Goal: Information Seeking & Learning: Find contact information

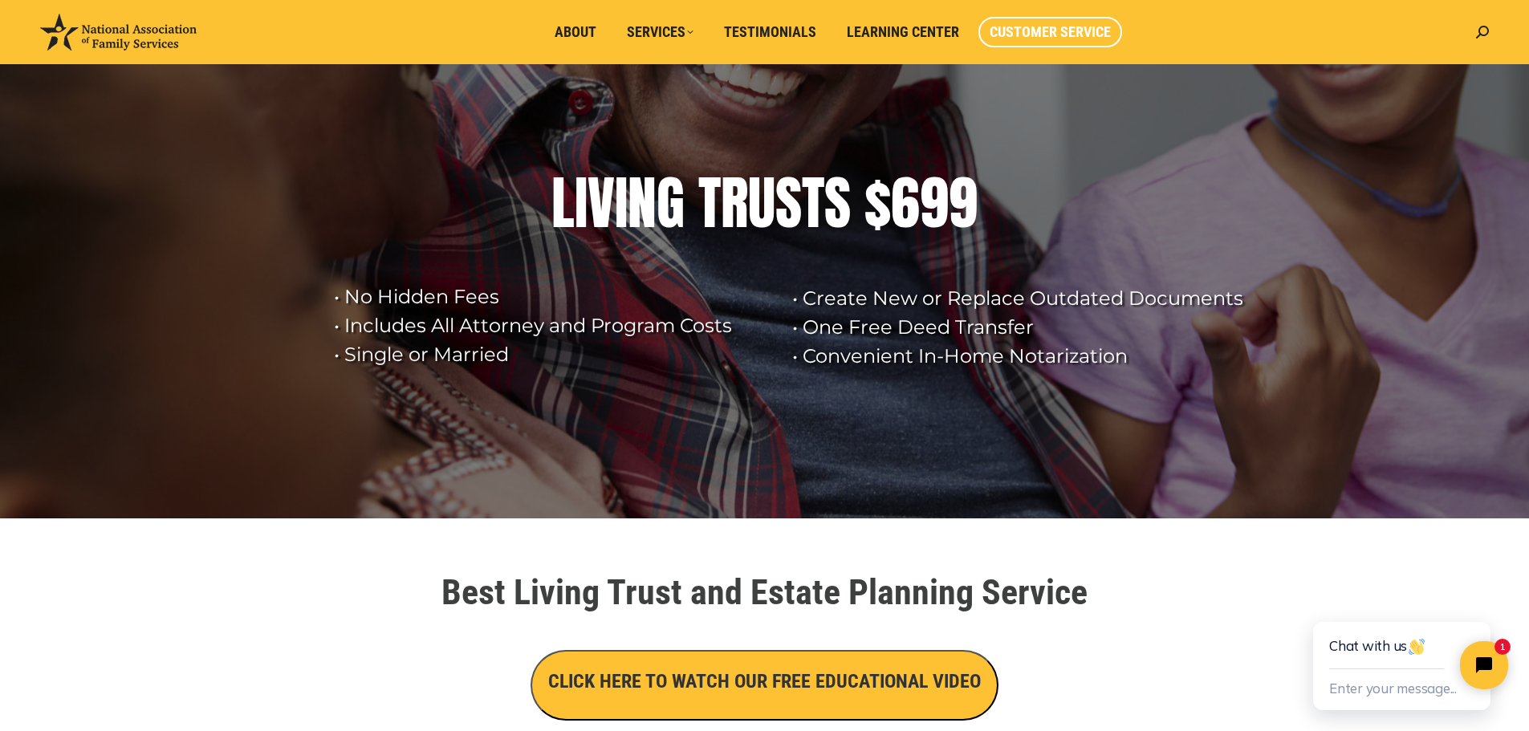
click at [1036, 26] on span "Customer Service" at bounding box center [1050, 32] width 121 height 18
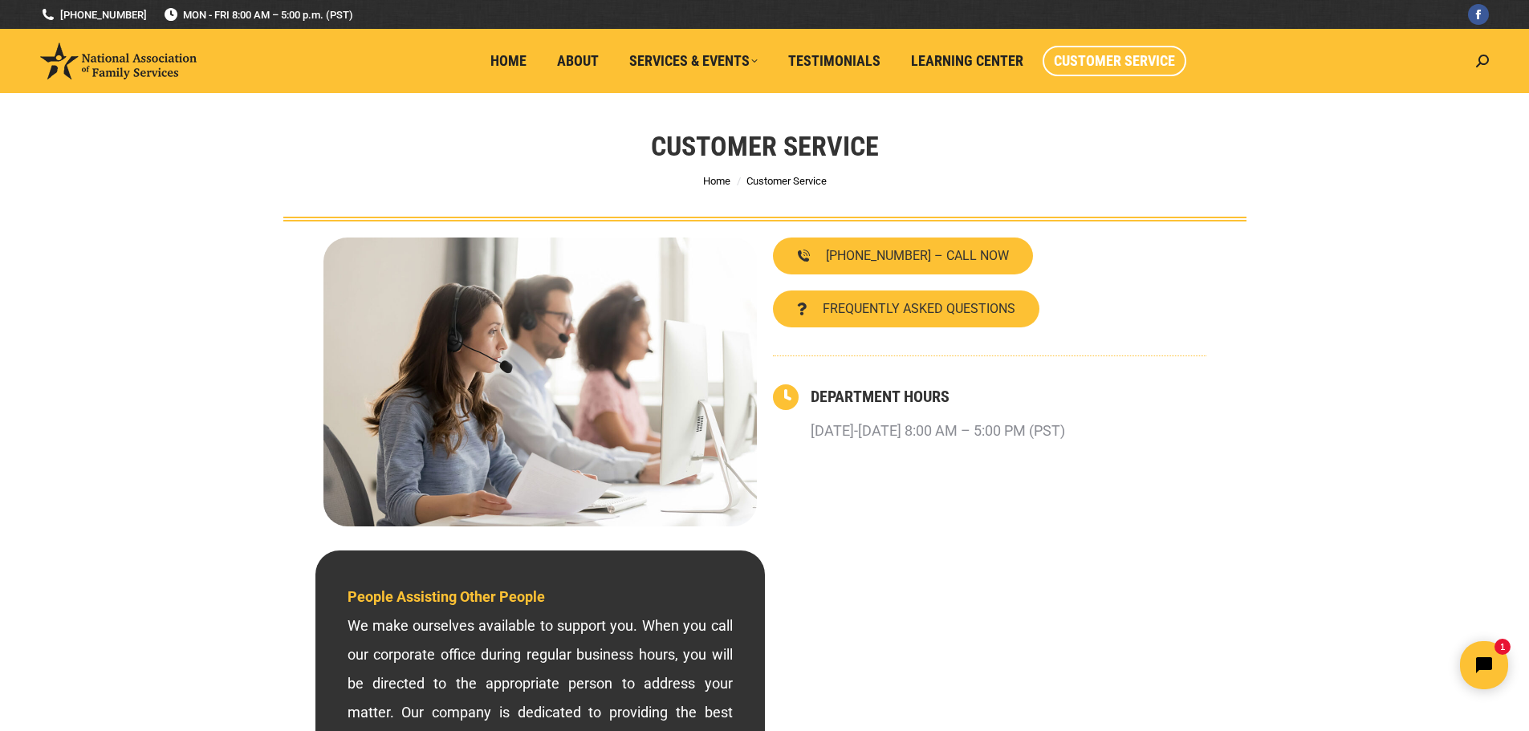
drag, startPoint x: 877, startPoint y: 252, endPoint x: 796, endPoint y: 186, distance: 104.4
click at [796, 186] on span "Customer Service" at bounding box center [787, 181] width 80 height 12
drag, startPoint x: 135, startPoint y: 10, endPoint x: 82, endPoint y: 14, distance: 53.1
click at [83, 14] on div "(800) 585-3550 MON - FRI 8:00 AM – 5:00 p.m. (PST) (800) 585-3550 Facebook page…" at bounding box center [764, 14] width 1529 height 29
click at [133, 16] on div at bounding box center [764, 14] width 3135 height 29
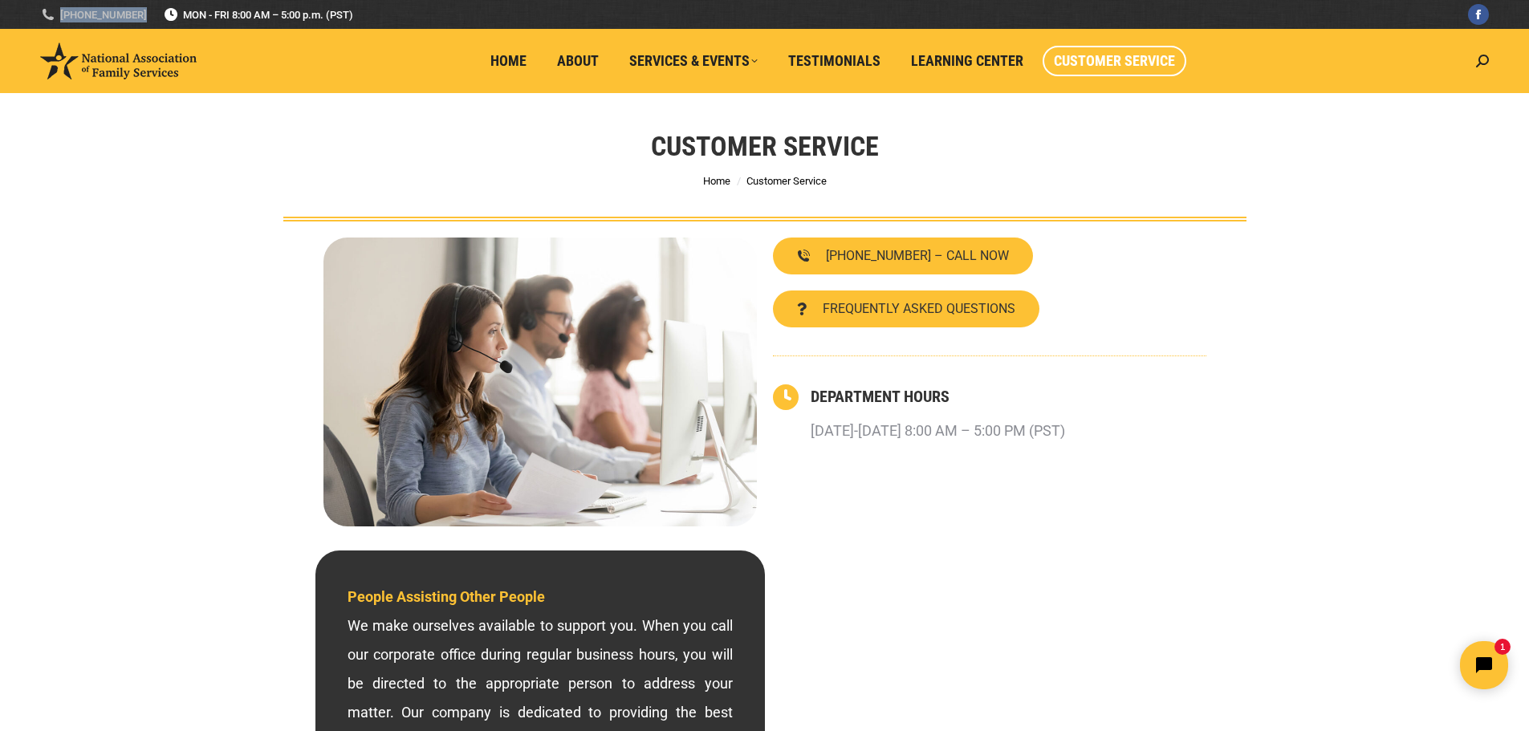
click at [132, 14] on div "(800) 585-3550 MON - FRI 8:00 AM – 5:00 p.m. (PST) (800) 585-3550 Facebook page…" at bounding box center [764, 14] width 1529 height 29
copy div "[PHONE_NUMBER]"
click at [986, 58] on span "Learning Center" at bounding box center [967, 61] width 112 height 18
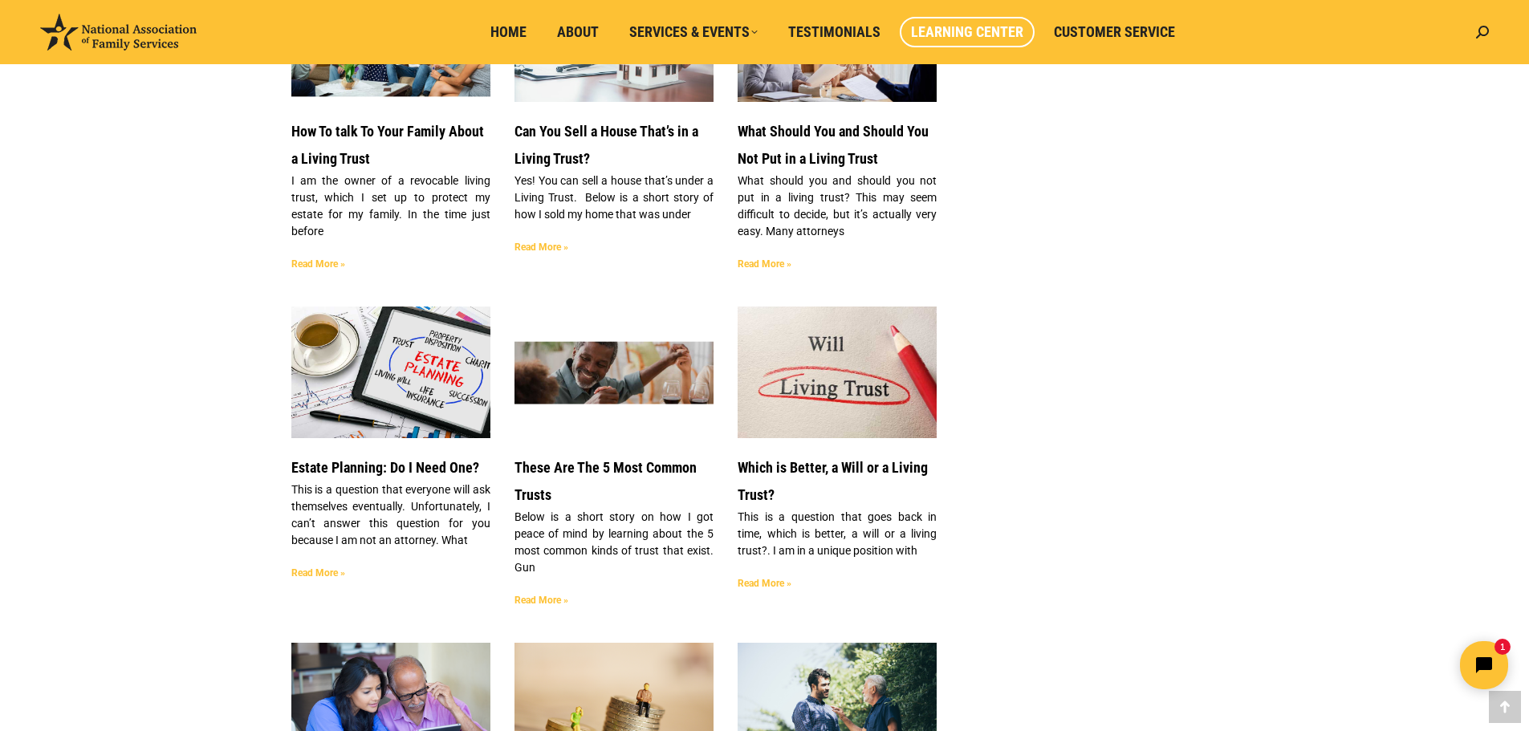
scroll to position [1482, 0]
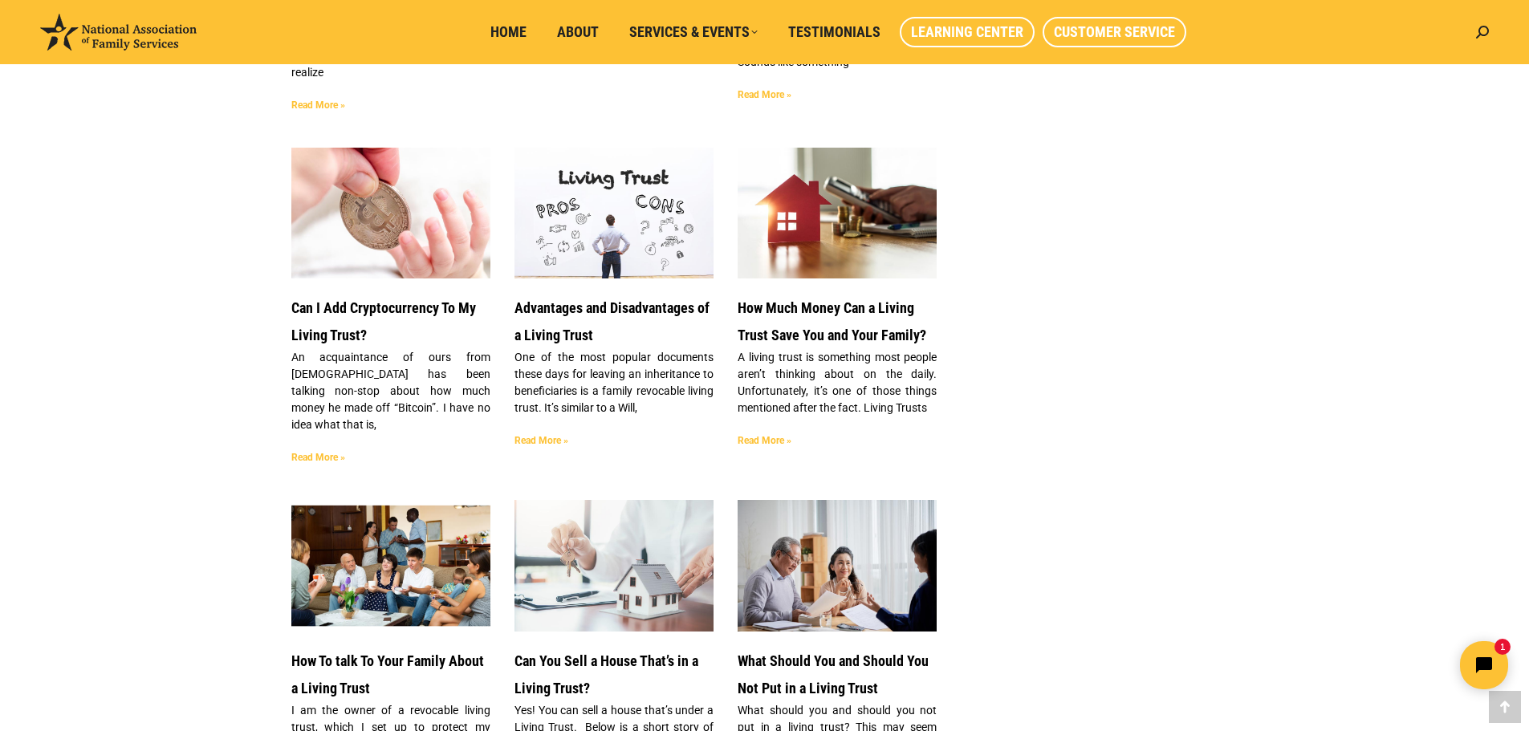
click at [1122, 33] on span "Customer Service" at bounding box center [1114, 32] width 121 height 18
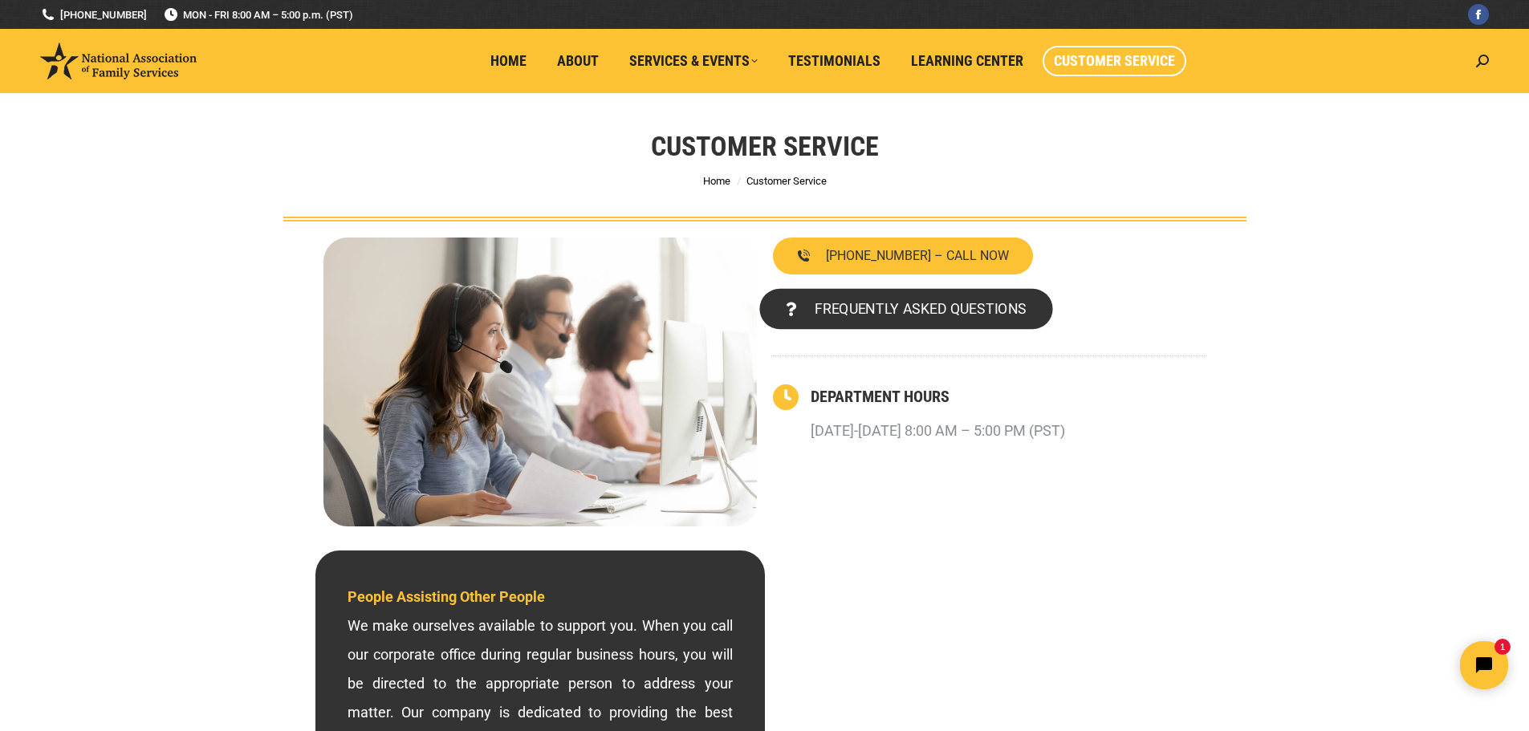
click at [976, 311] on span "FREQUENTLY ASKED QUESTIONS" at bounding box center [920, 309] width 212 height 14
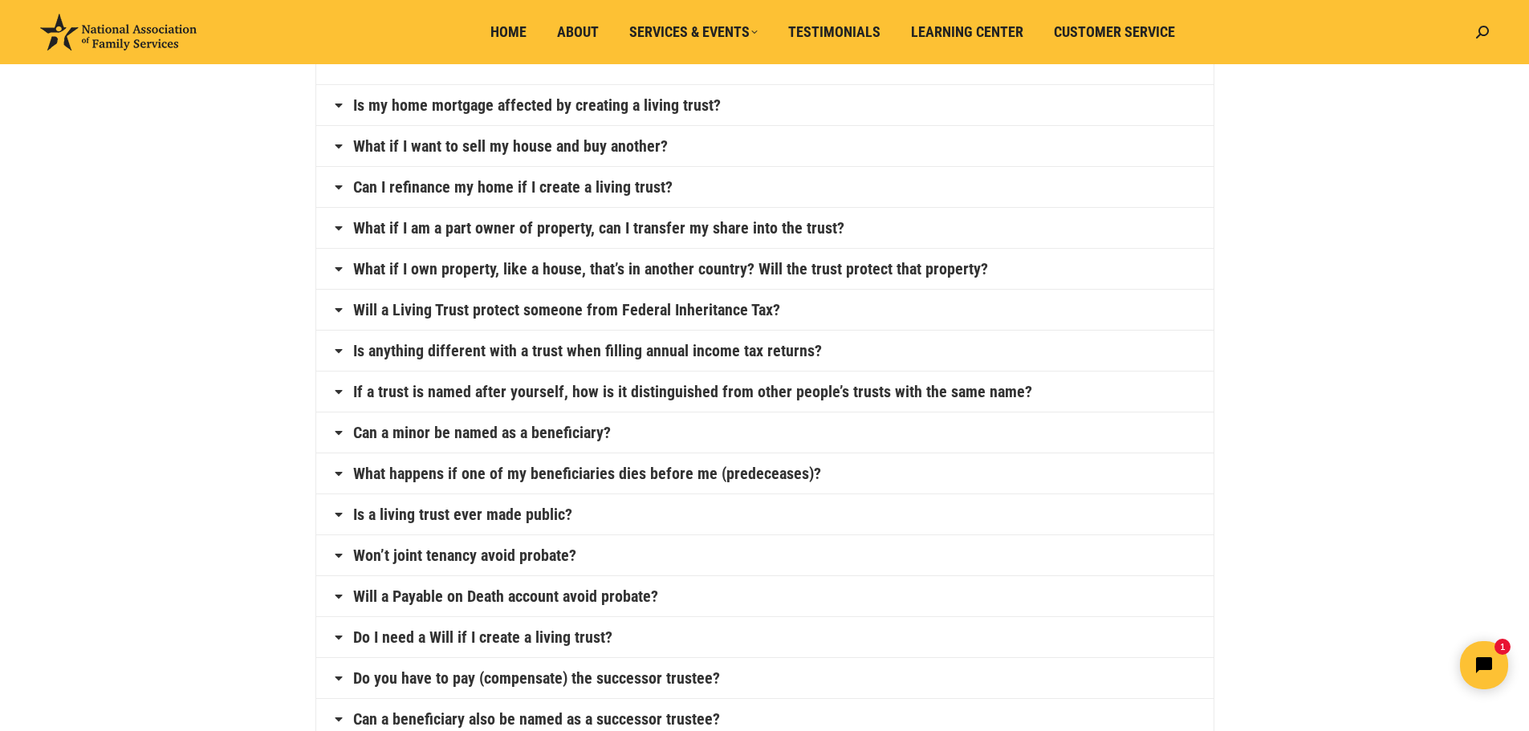
scroll to position [161, 0]
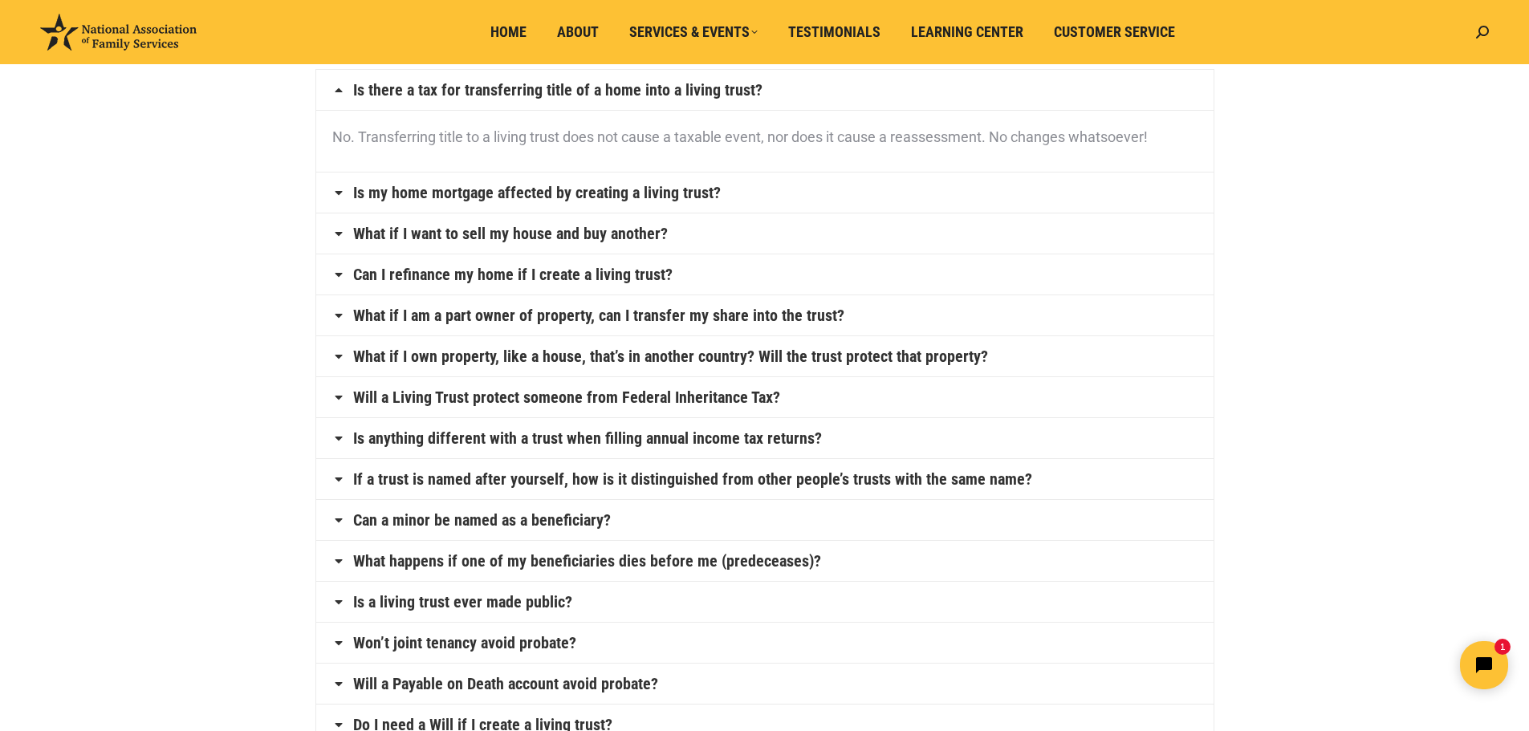
click at [774, 426] on h4 "Is anything different with a trust when filling annual income tax returns?" at bounding box center [765, 438] width 898 height 40
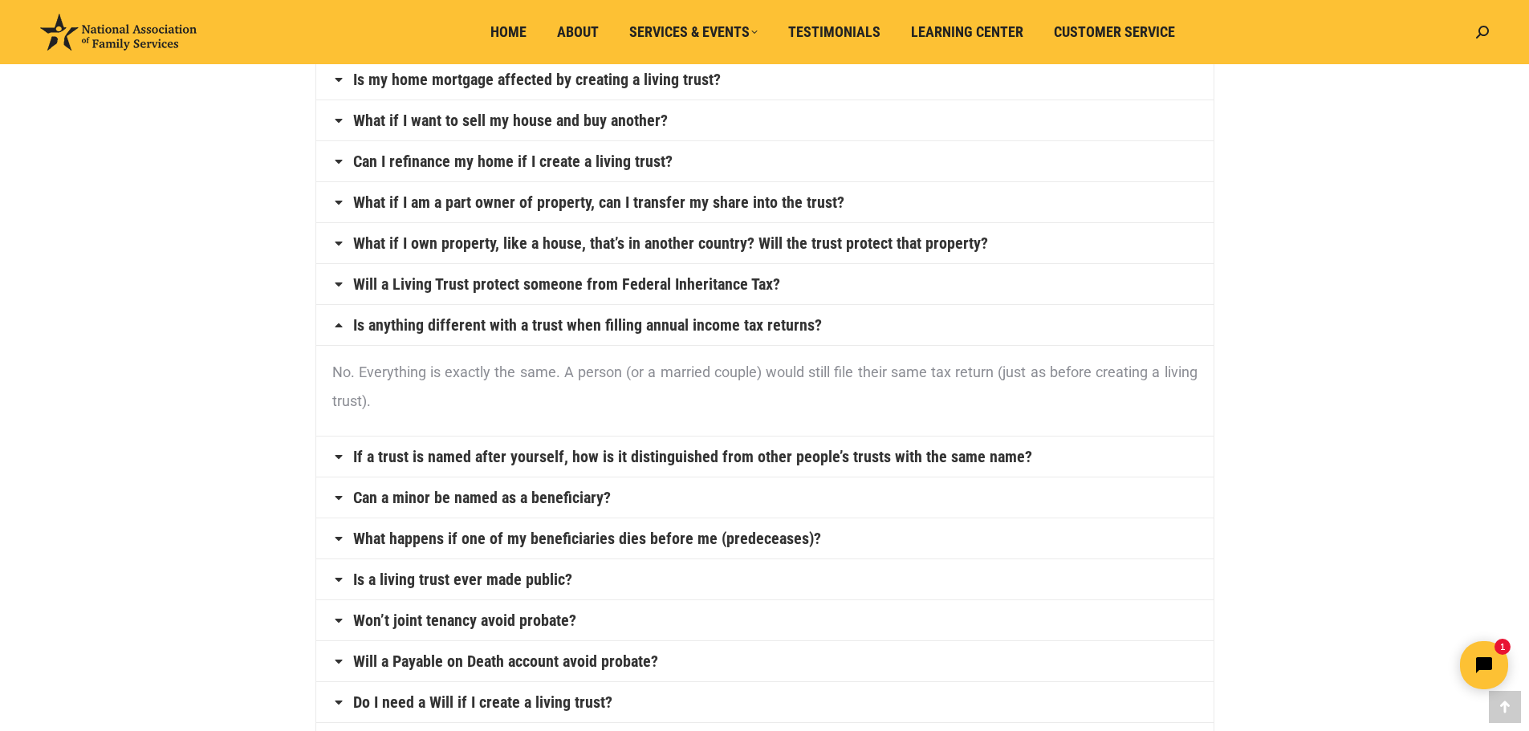
scroll to position [241, 0]
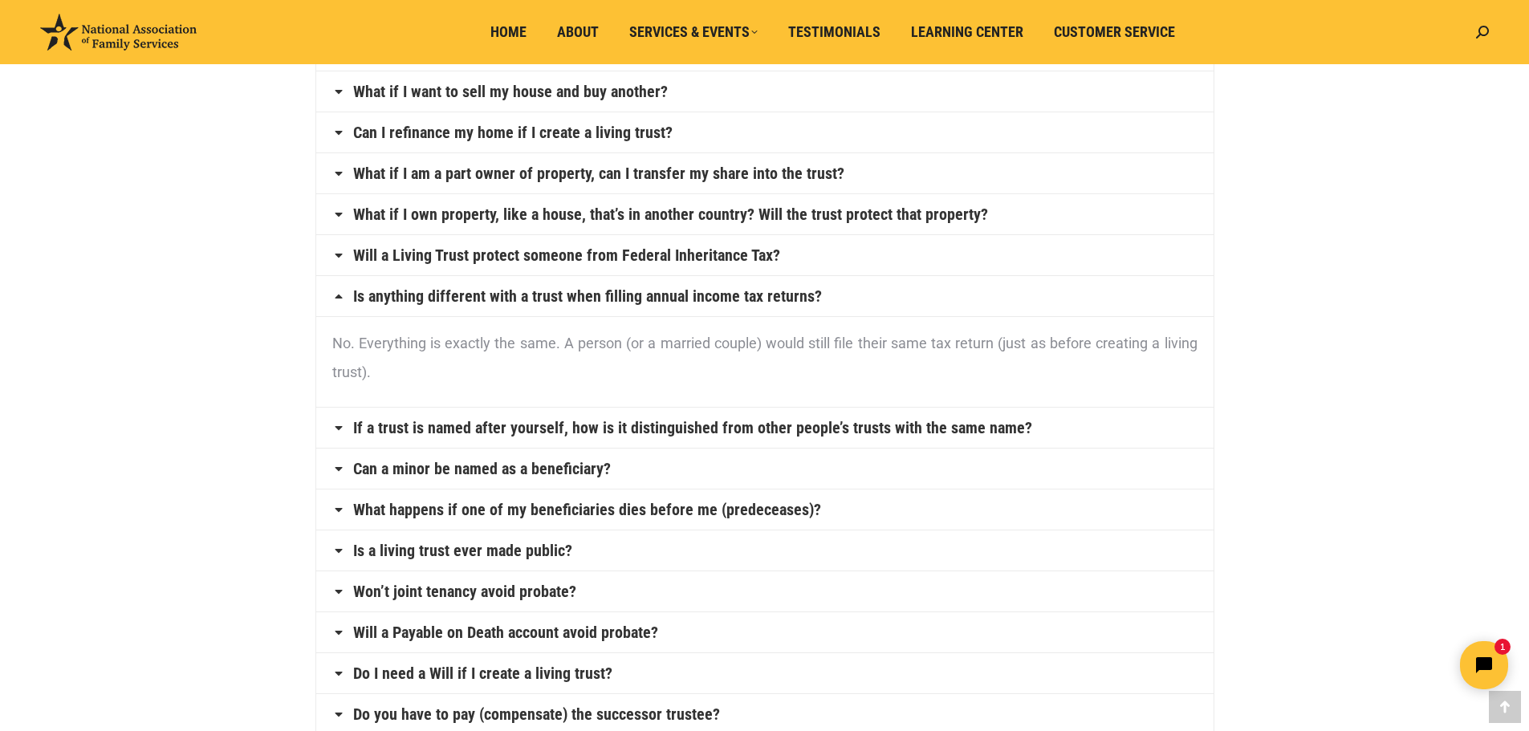
click at [543, 462] on link "Can a minor be named as a beneficiary?" at bounding box center [482, 469] width 258 height 16
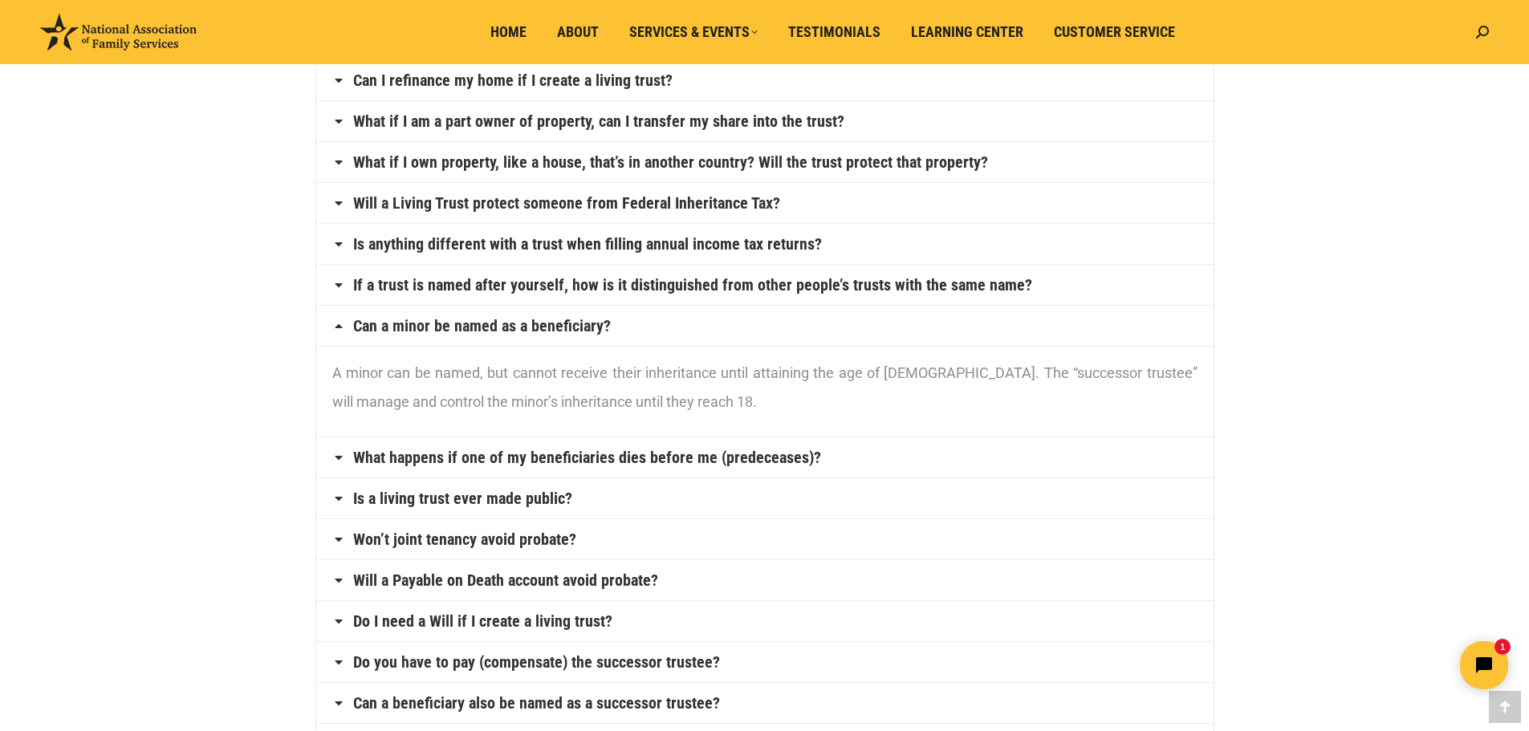
scroll to position [321, 0]
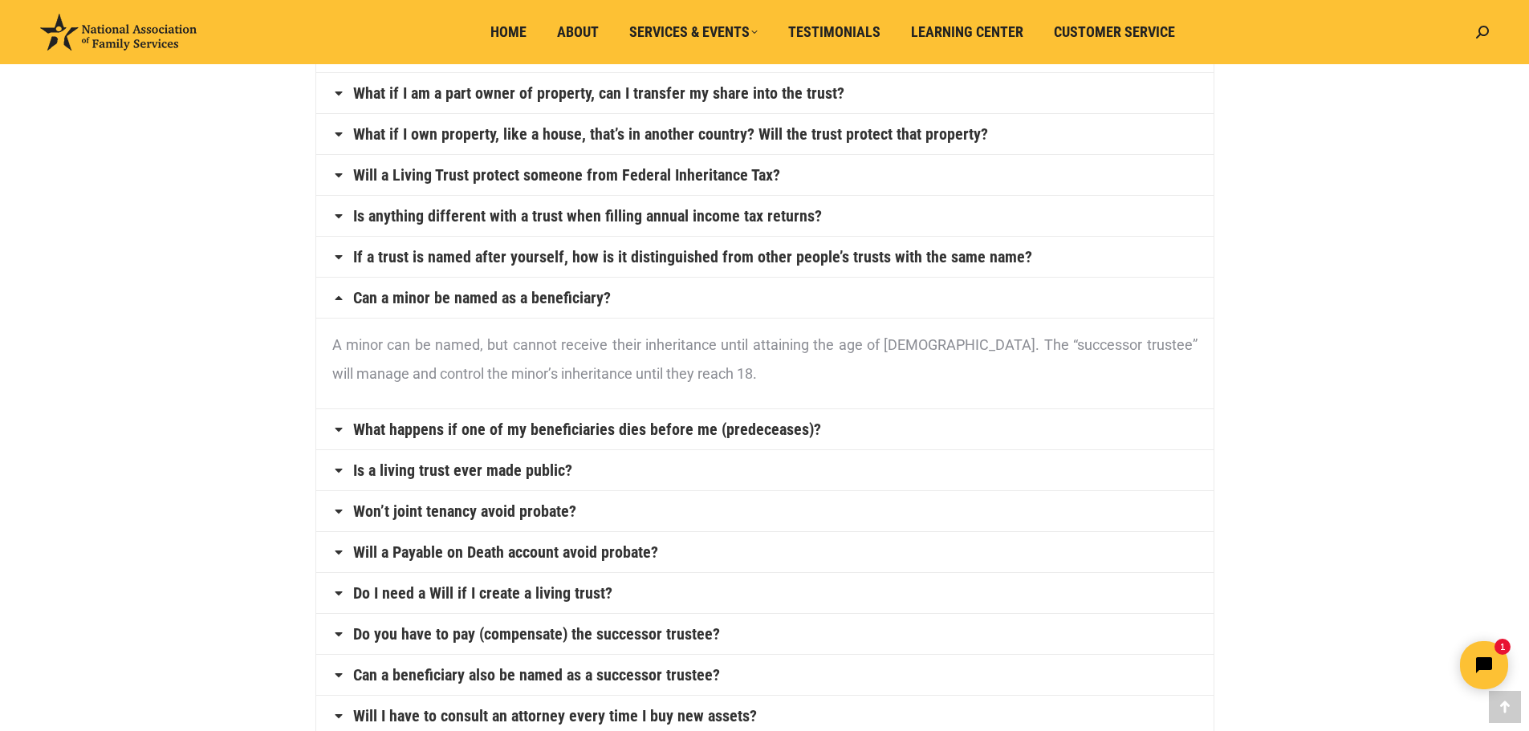
click at [556, 465] on link "Is a living trust ever made public?" at bounding box center [462, 470] width 219 height 16
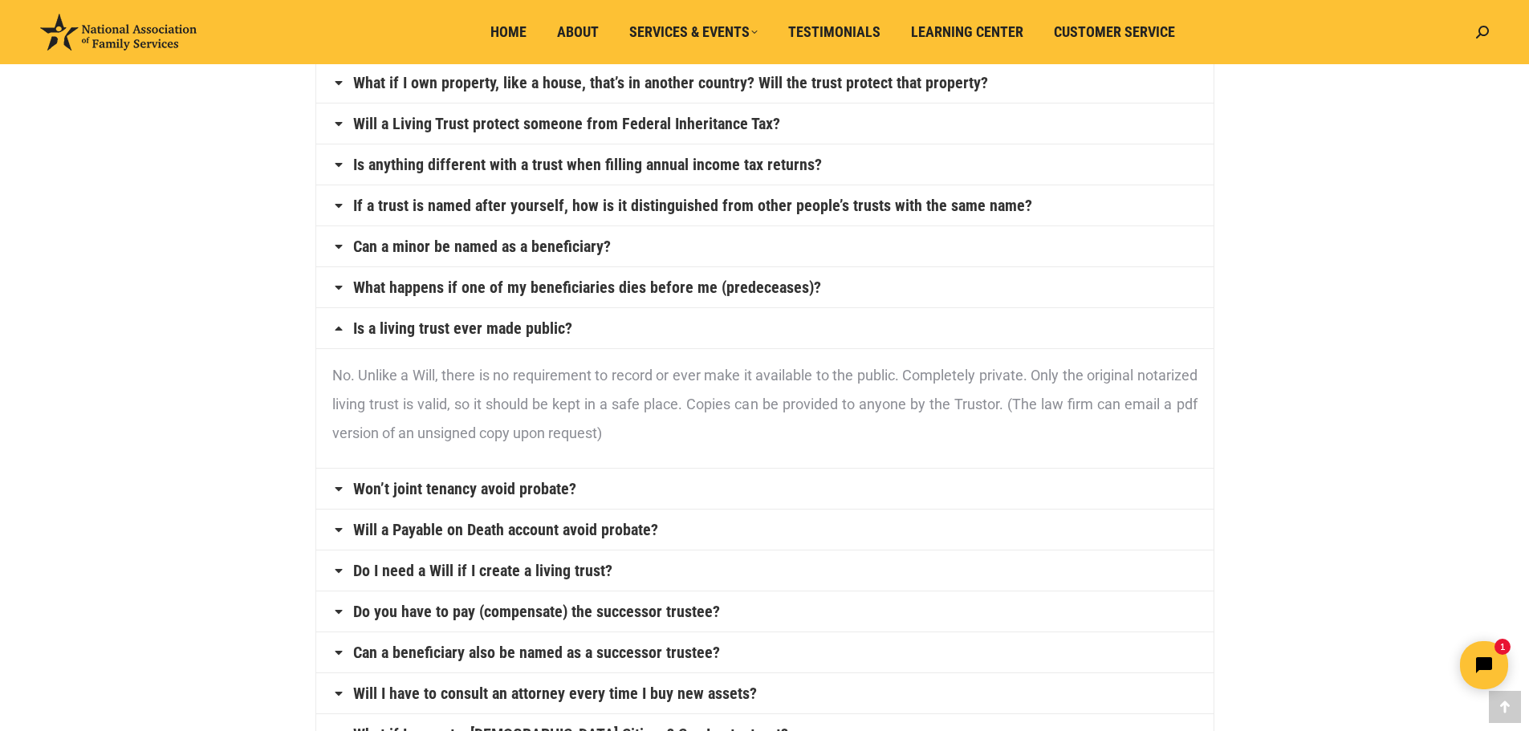
scroll to position [401, 0]
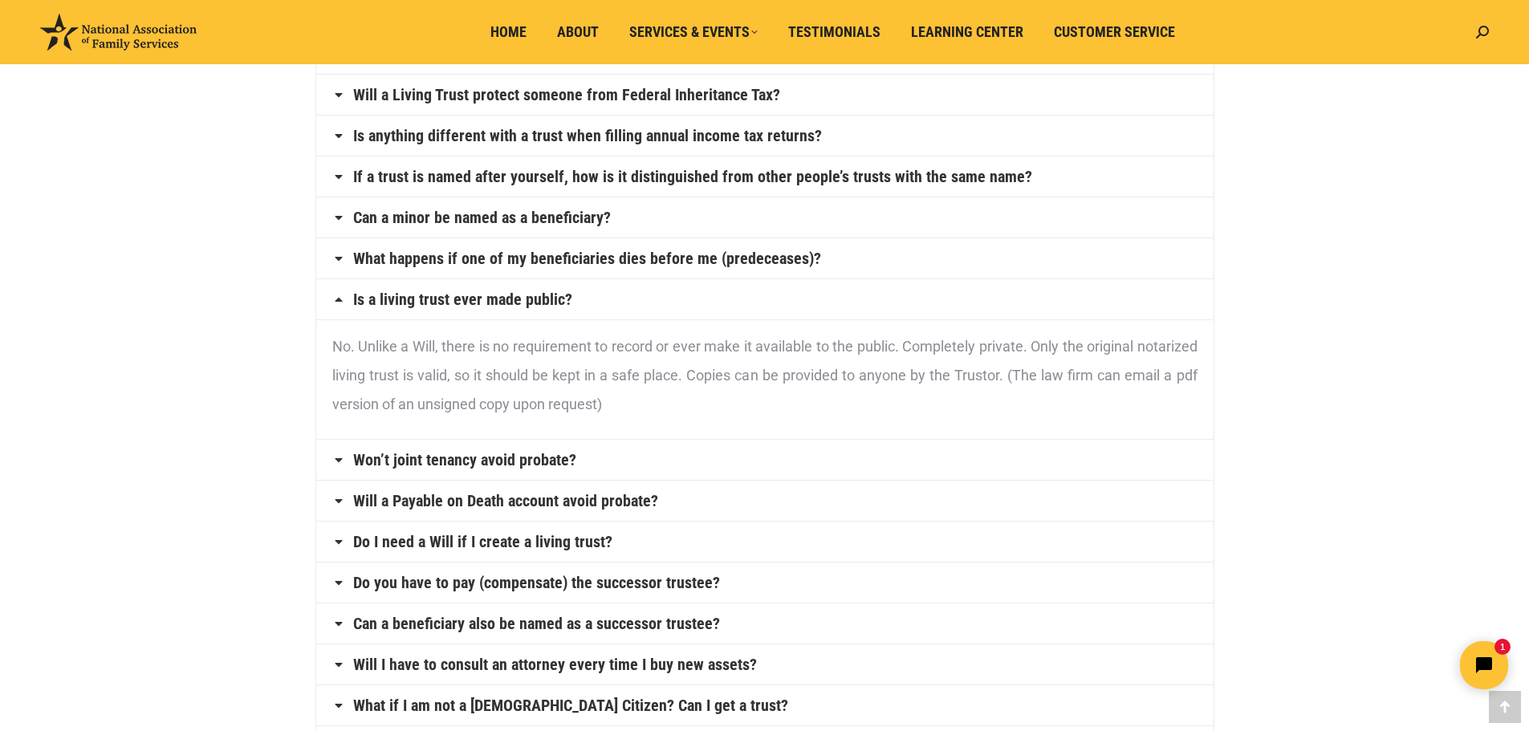
click at [517, 458] on link "Won’t joint tenancy avoid probate?" at bounding box center [464, 460] width 223 height 16
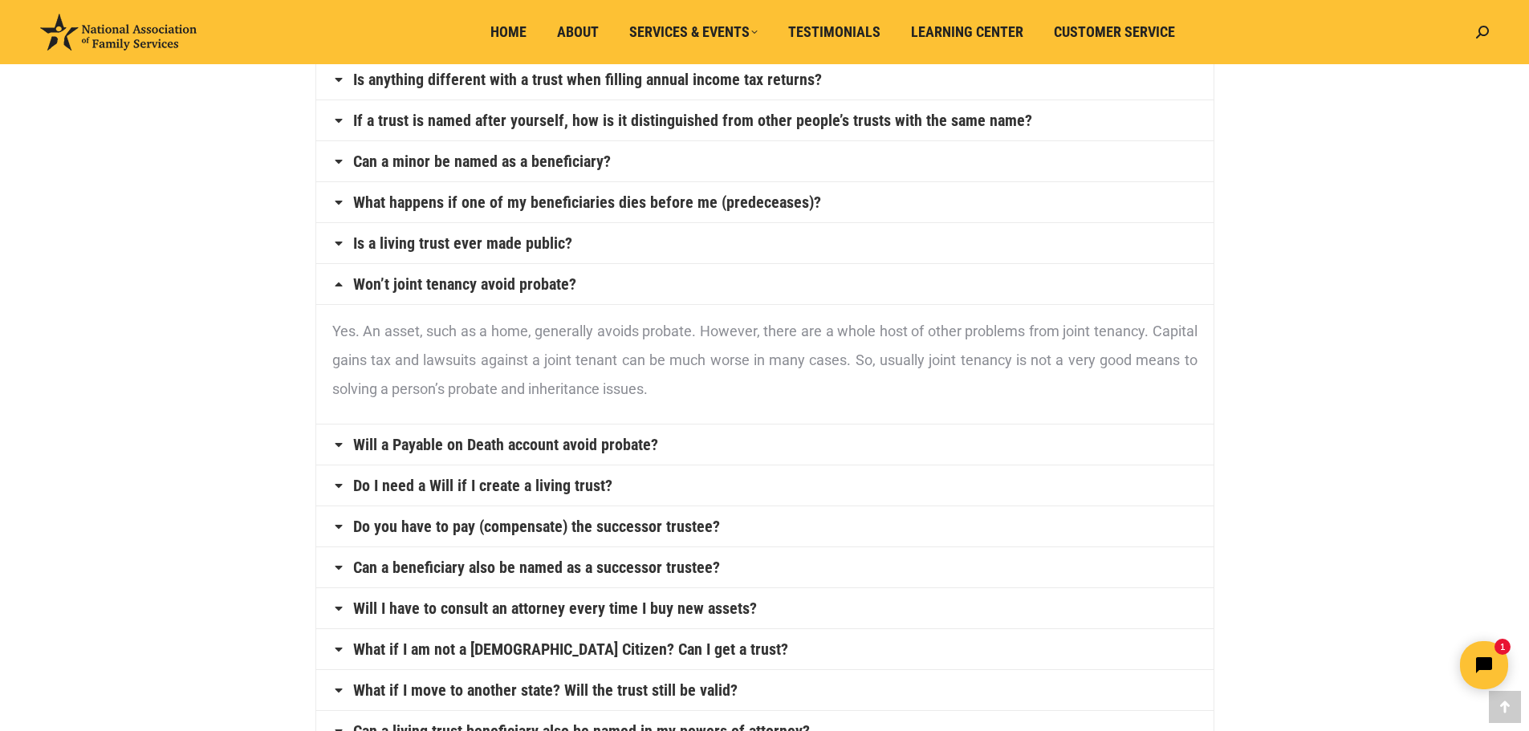
scroll to position [482, 0]
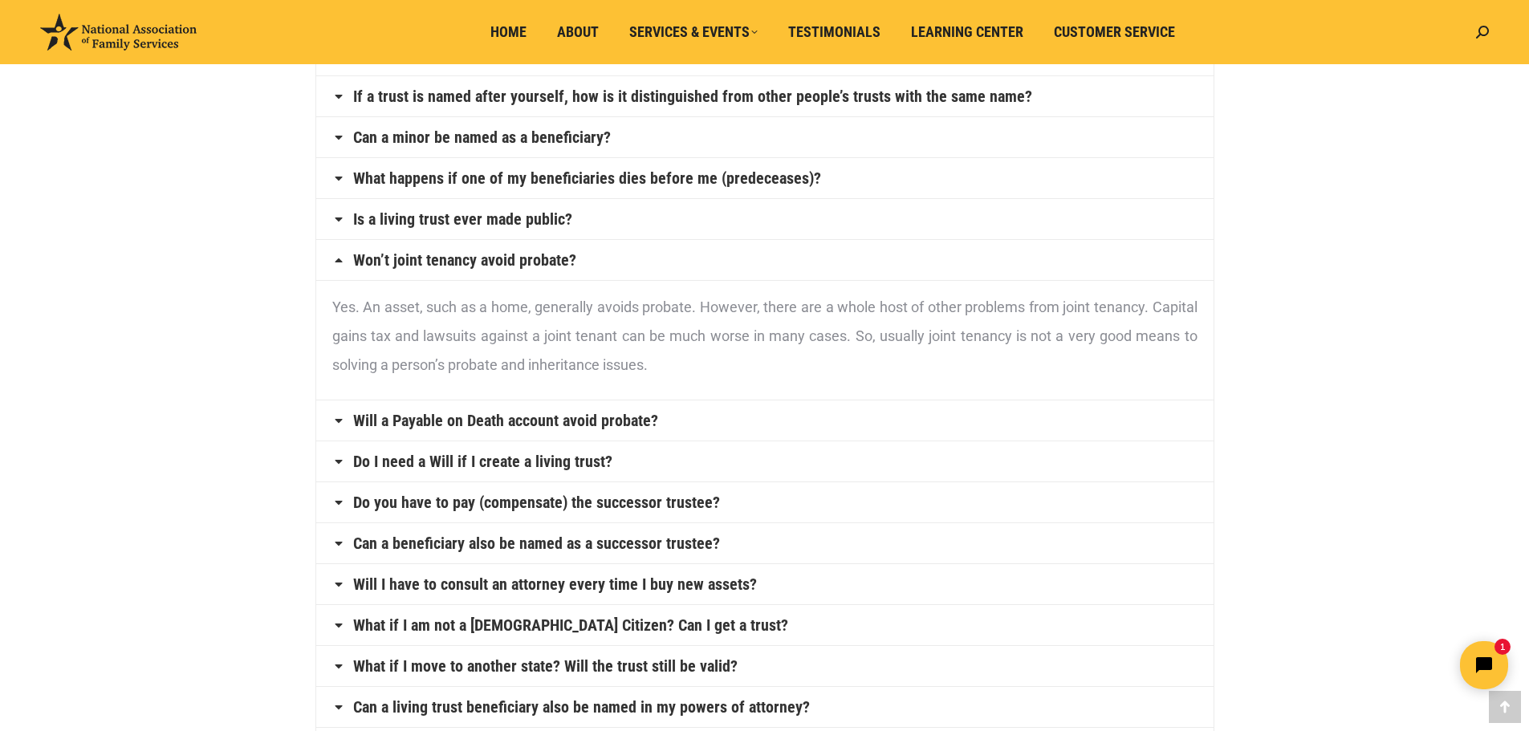
click at [663, 420] on h4 "Will a Payable on Death account avoid probate?" at bounding box center [765, 421] width 898 height 40
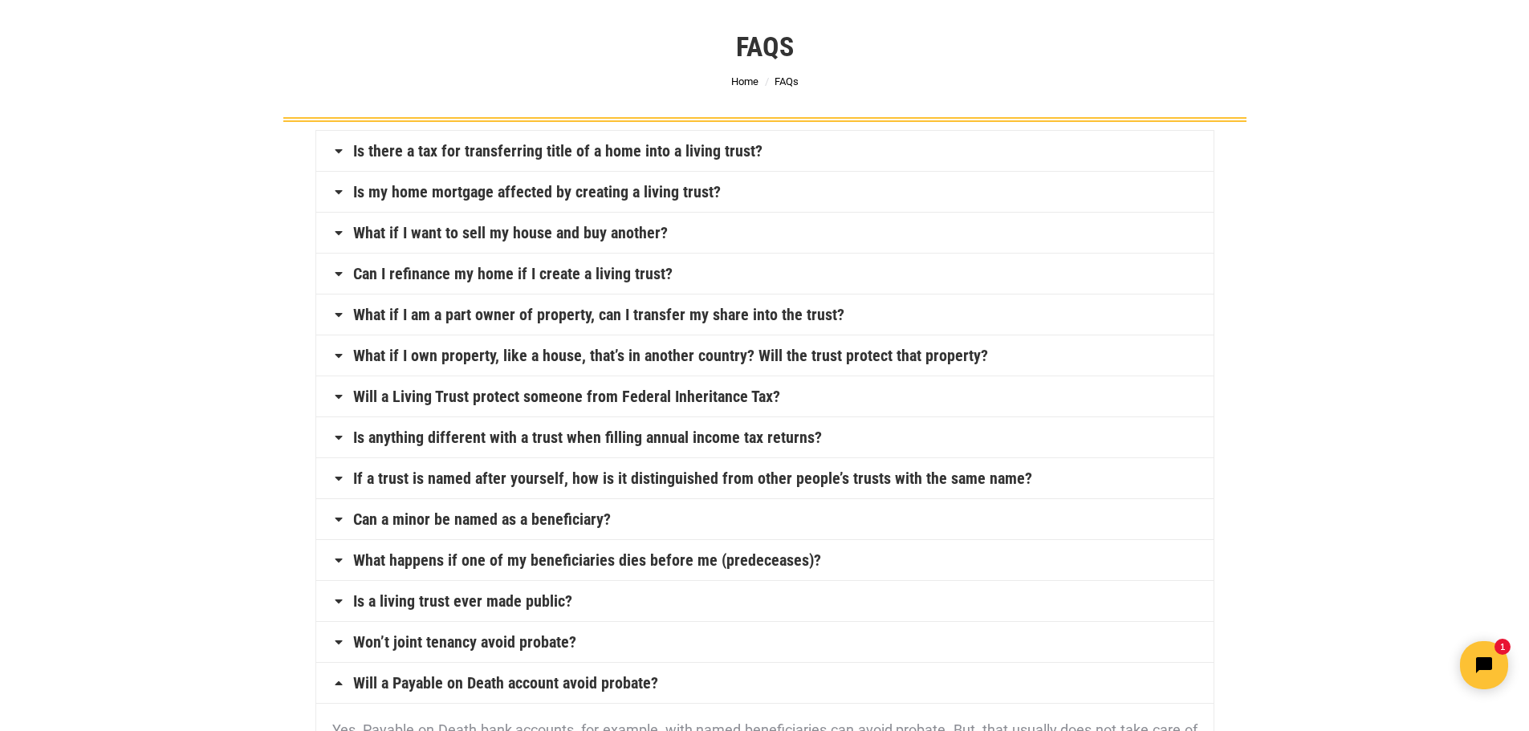
scroll to position [0, 0]
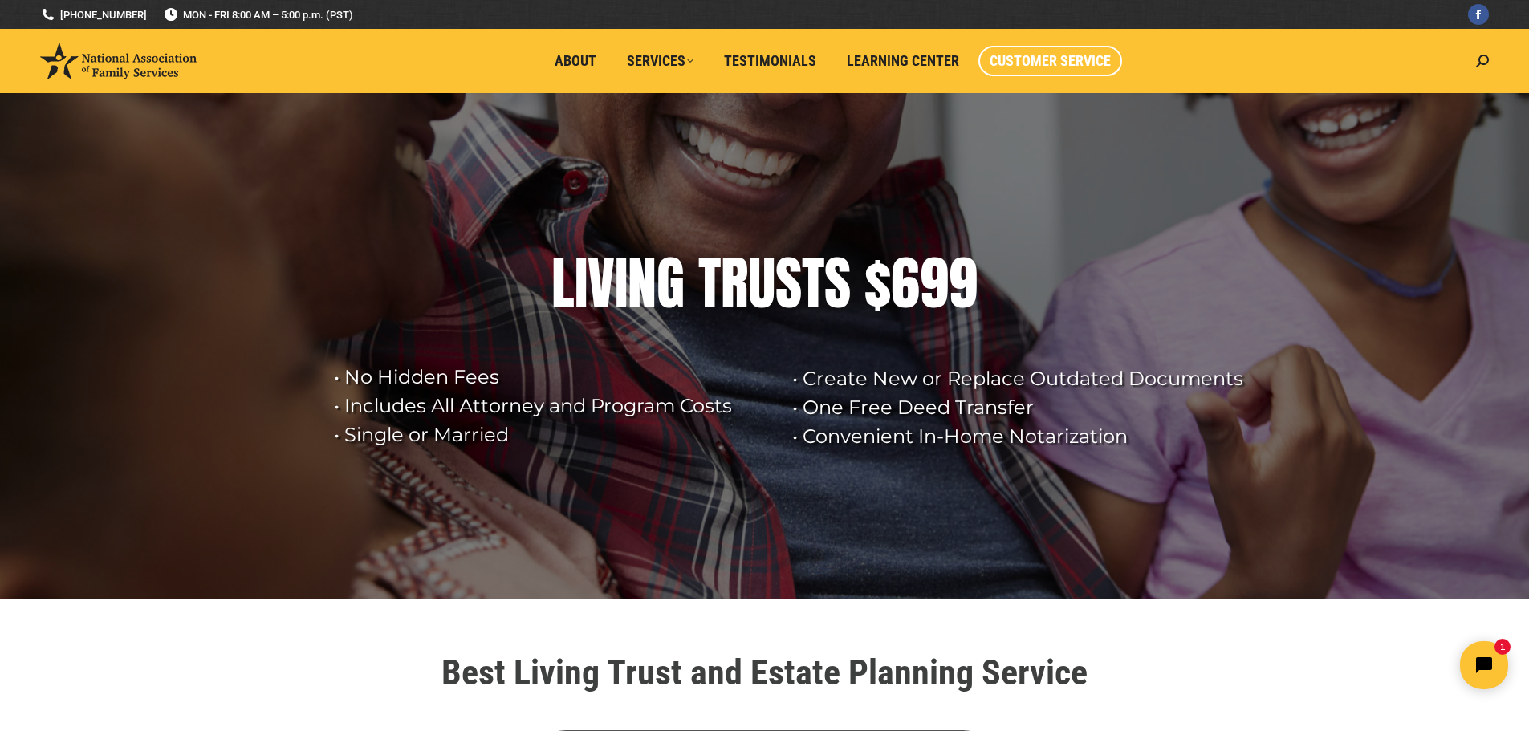
click at [1027, 55] on span "Customer Service" at bounding box center [1050, 61] width 121 height 18
